Goal: Information Seeking & Learning: Learn about a topic

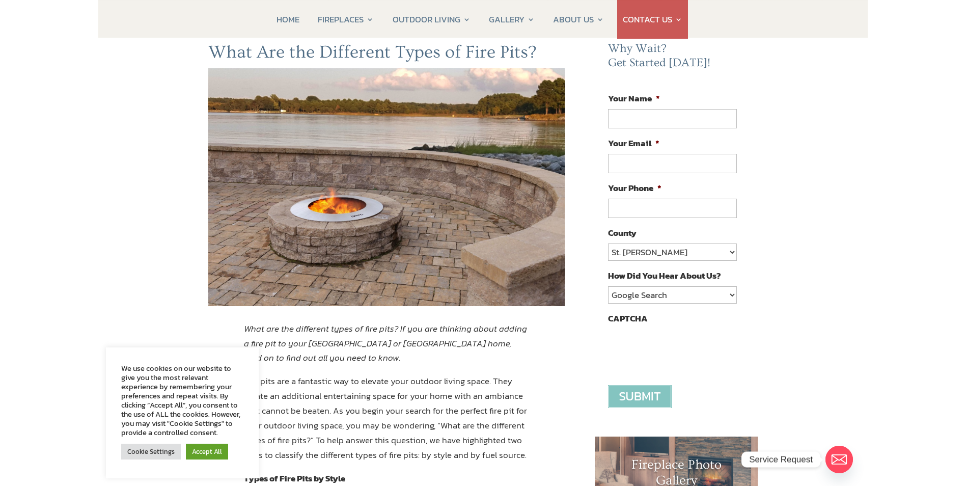
scroll to position [102, 0]
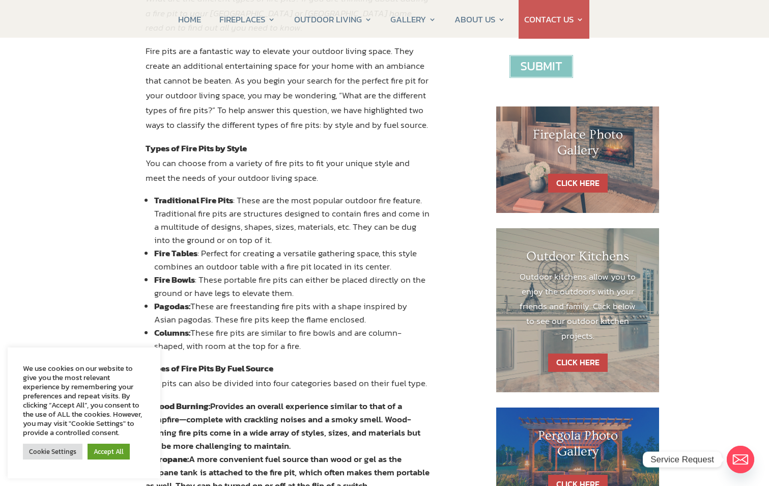
scroll to position [356, 0]
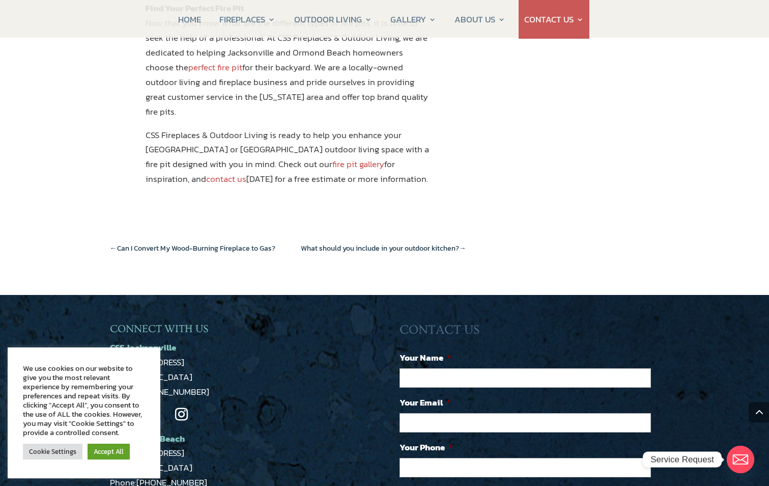
scroll to position [1120, 0]
